Goal: Complete application form

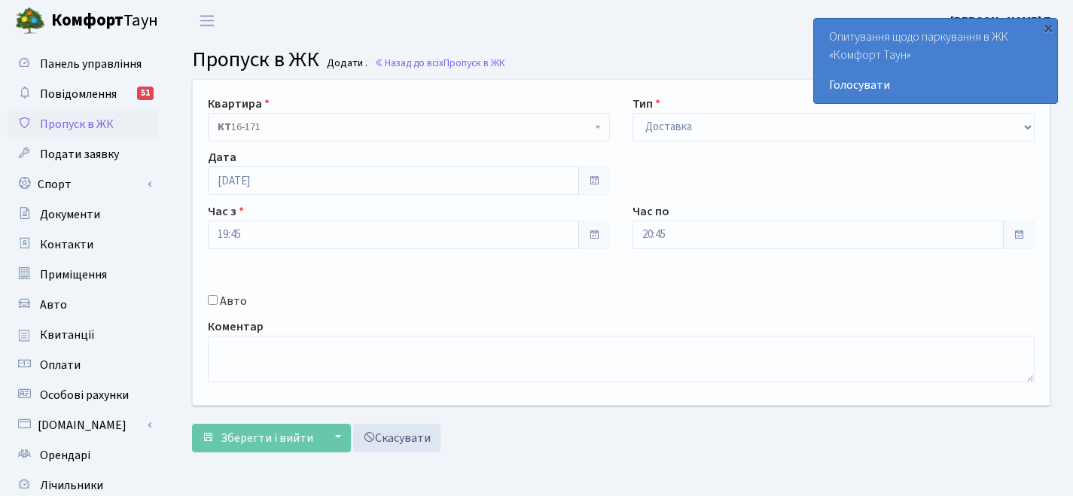
select select "1"
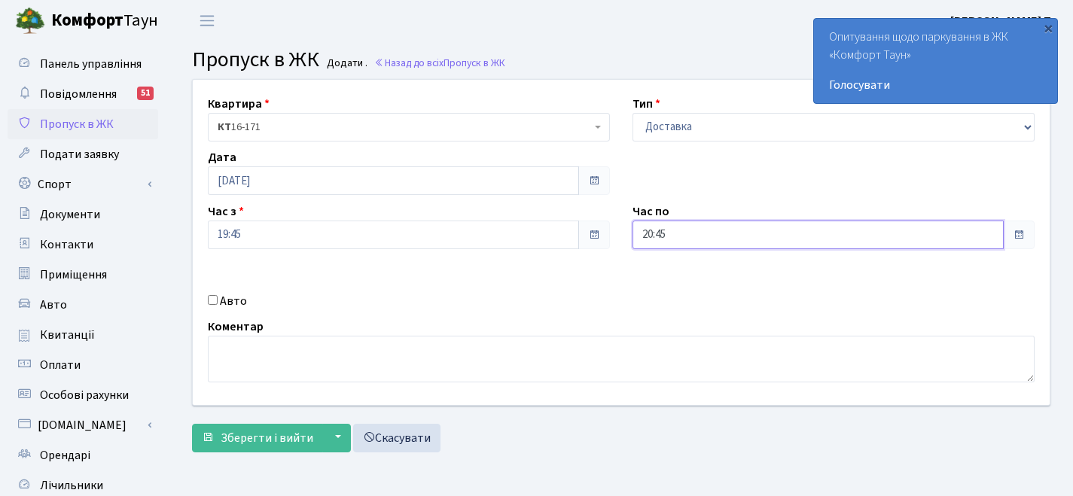
click at [856, 232] on input "20:45" at bounding box center [817, 235] width 371 height 29
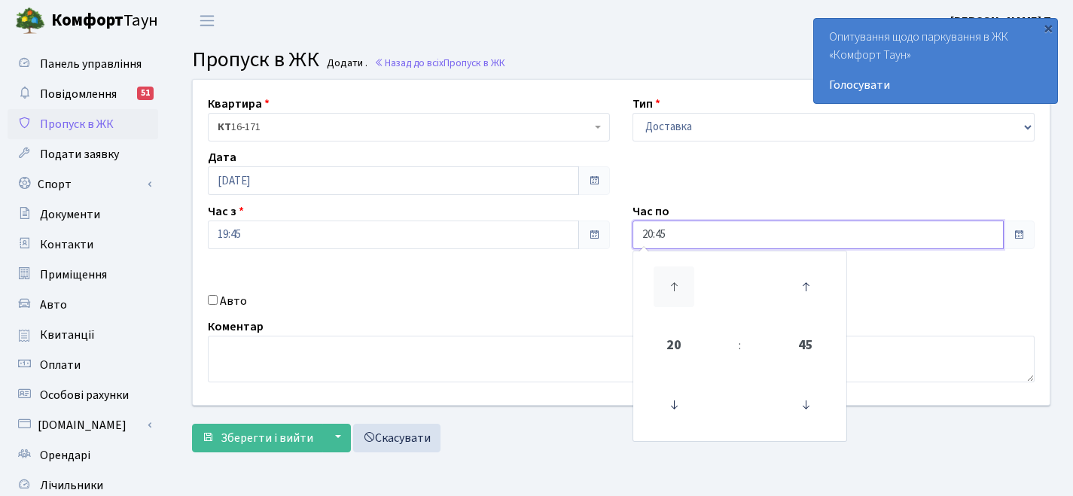
click at [676, 284] on icon at bounding box center [673, 286] width 41 height 41
type input "00:45"
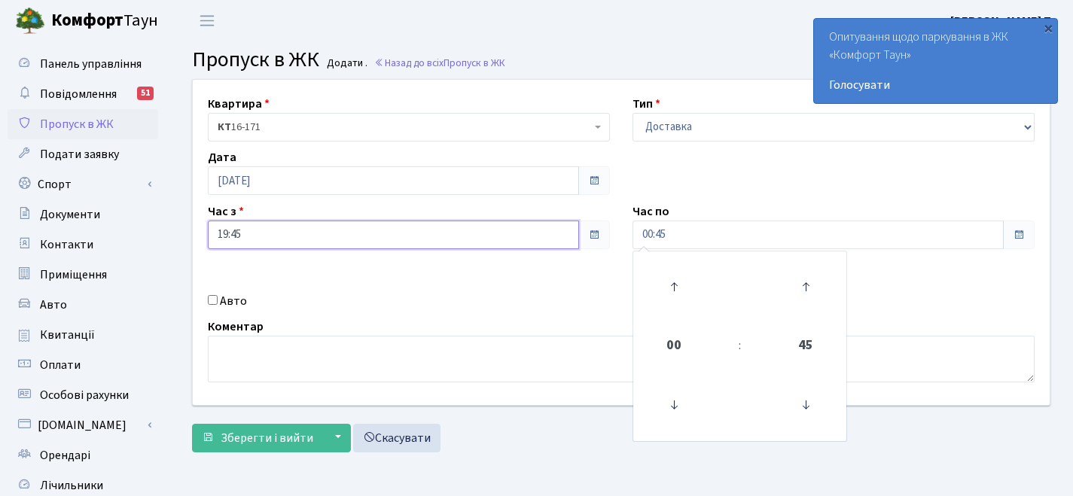
click at [306, 228] on input "19:45" at bounding box center [393, 235] width 371 height 29
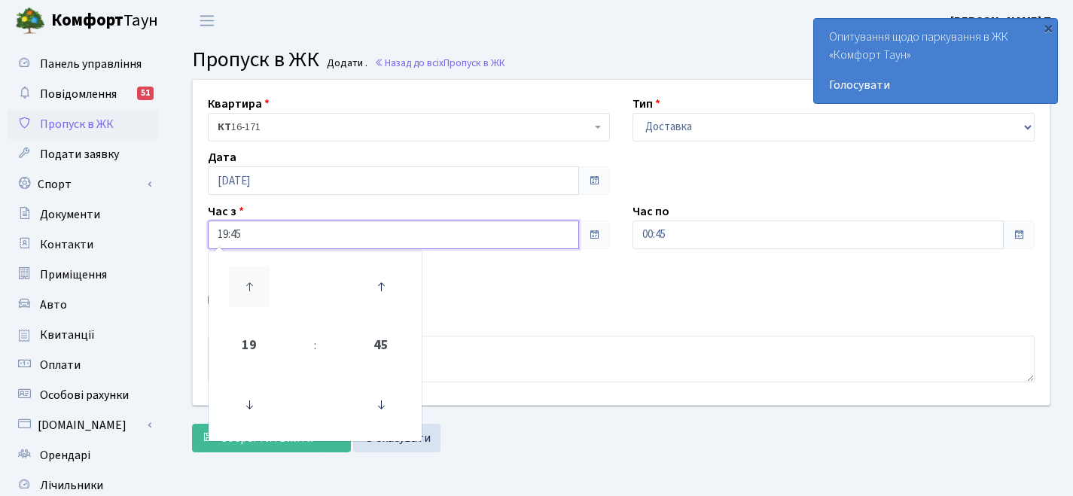
click at [249, 292] on icon at bounding box center [249, 286] width 41 height 41
type input "20:45"
click at [562, 293] on div "Авто" at bounding box center [408, 301] width 424 height 18
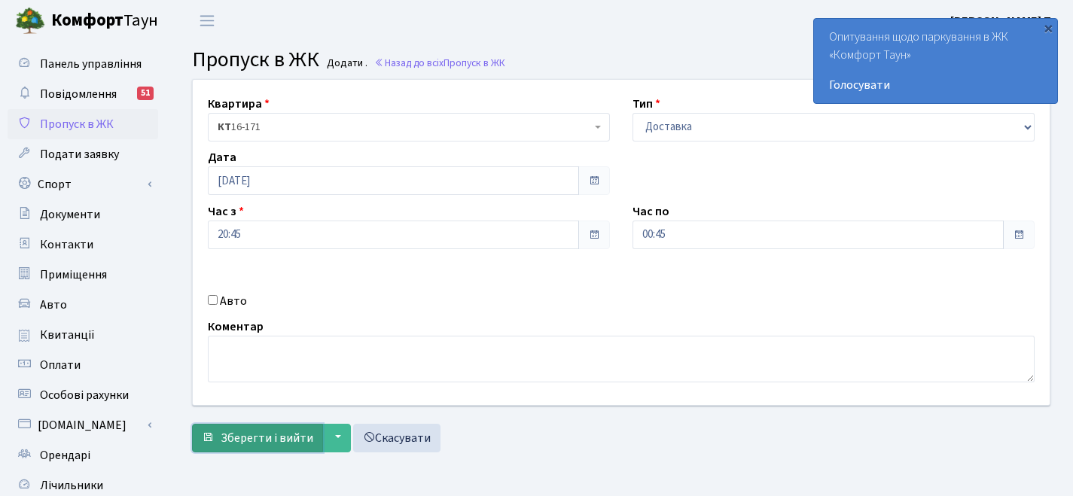
click at [298, 425] on button "Зберегти і вийти" at bounding box center [257, 438] width 131 height 29
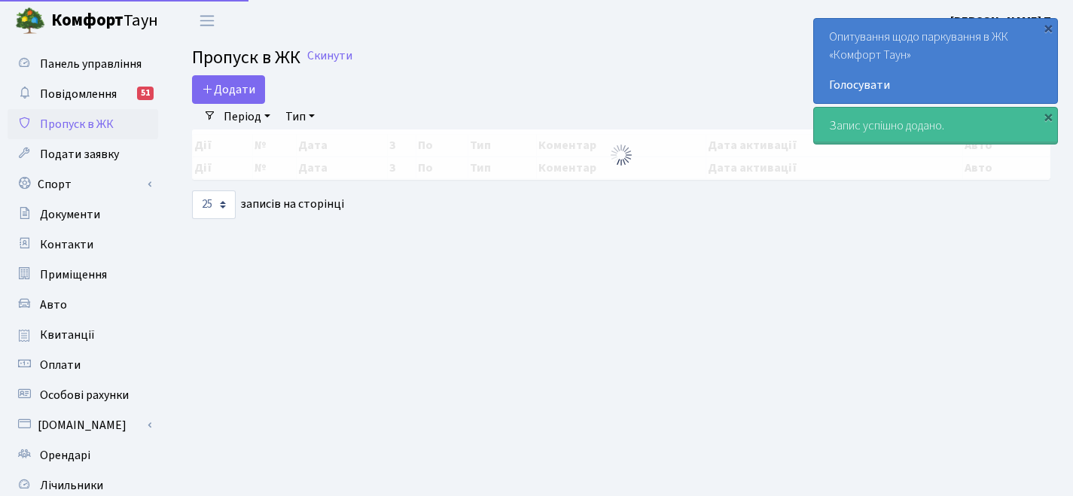
select select "25"
